Goal: Find contact information: Find contact information

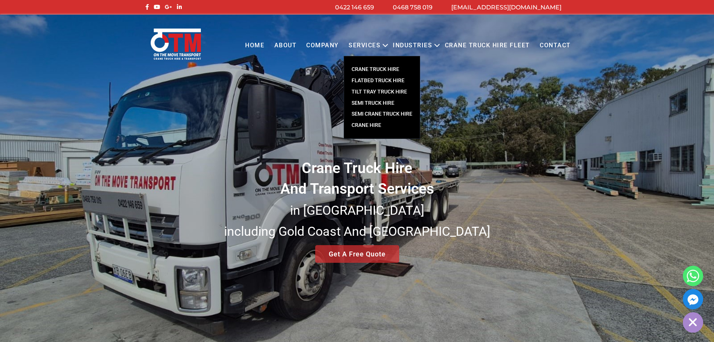
click at [405, 111] on link "SEMI CRANE TRUCK HIRE" at bounding box center [382, 113] width 76 height 11
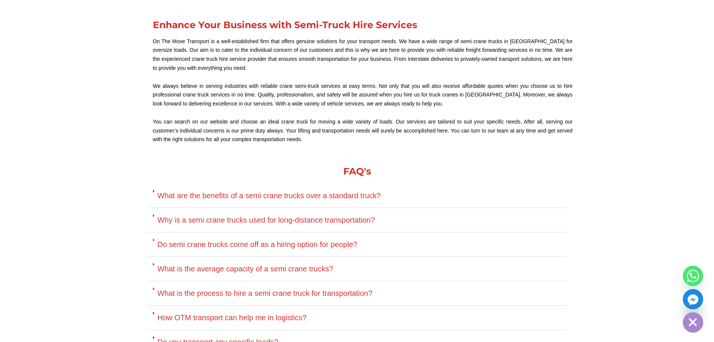
scroll to position [1378, 0]
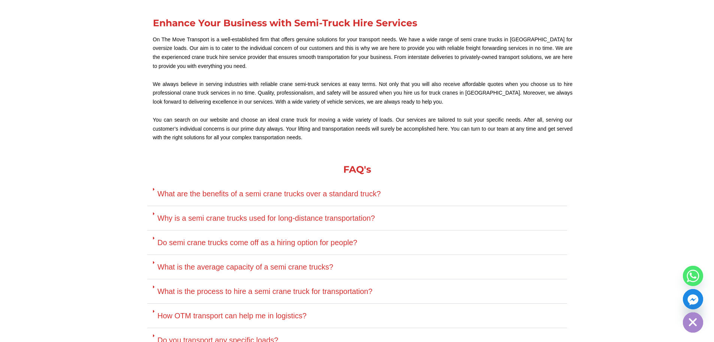
click at [385, 189] on div "What are the benefits of a semi crane trucks over a standard truck?" at bounding box center [357, 193] width 420 height 24
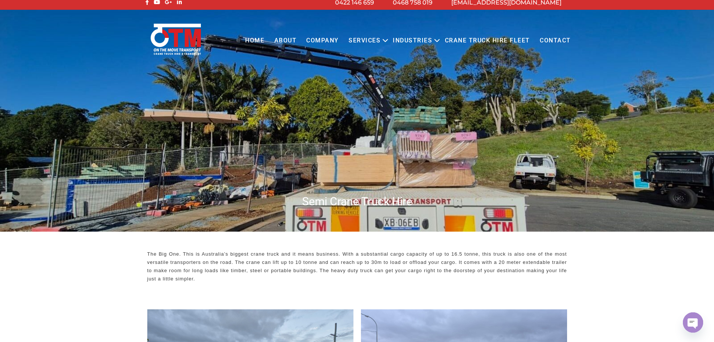
scroll to position [0, 0]
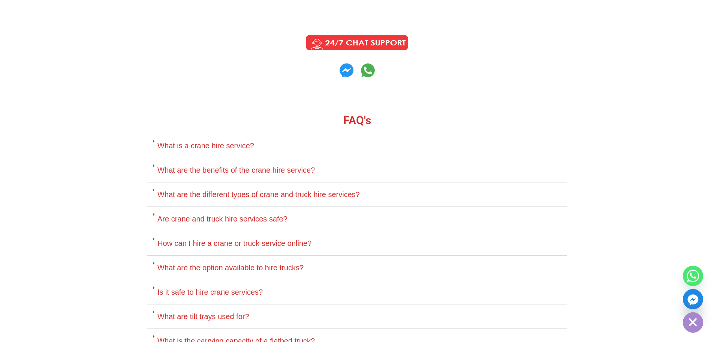
scroll to position [3262, 0]
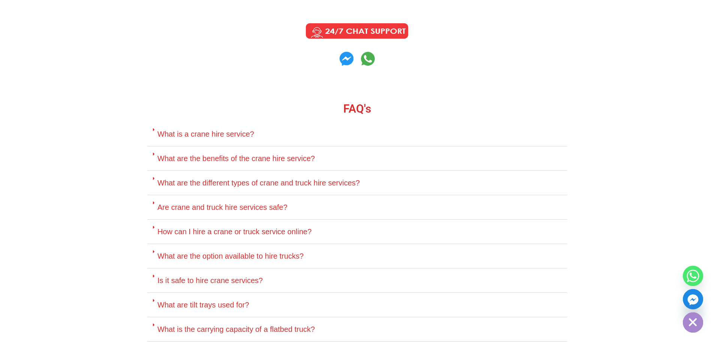
click at [294, 325] on link "What is the carrying capacity of a flatbed truck?" at bounding box center [235, 329] width 157 height 8
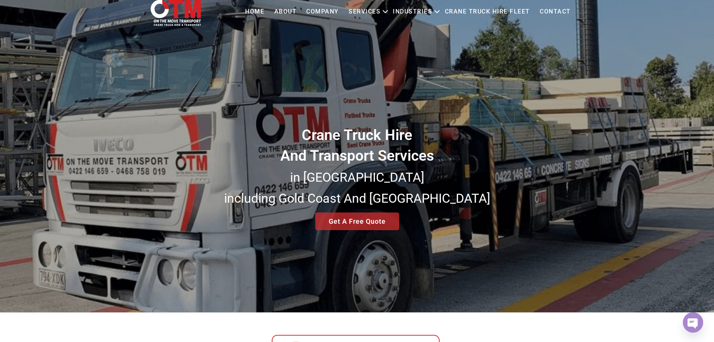
scroll to position [0, 0]
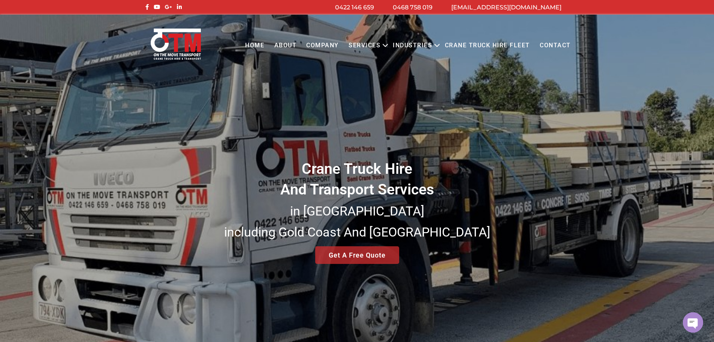
click at [554, 43] on link "Contact" at bounding box center [555, 45] width 41 height 21
